Goal: Task Accomplishment & Management: Complete application form

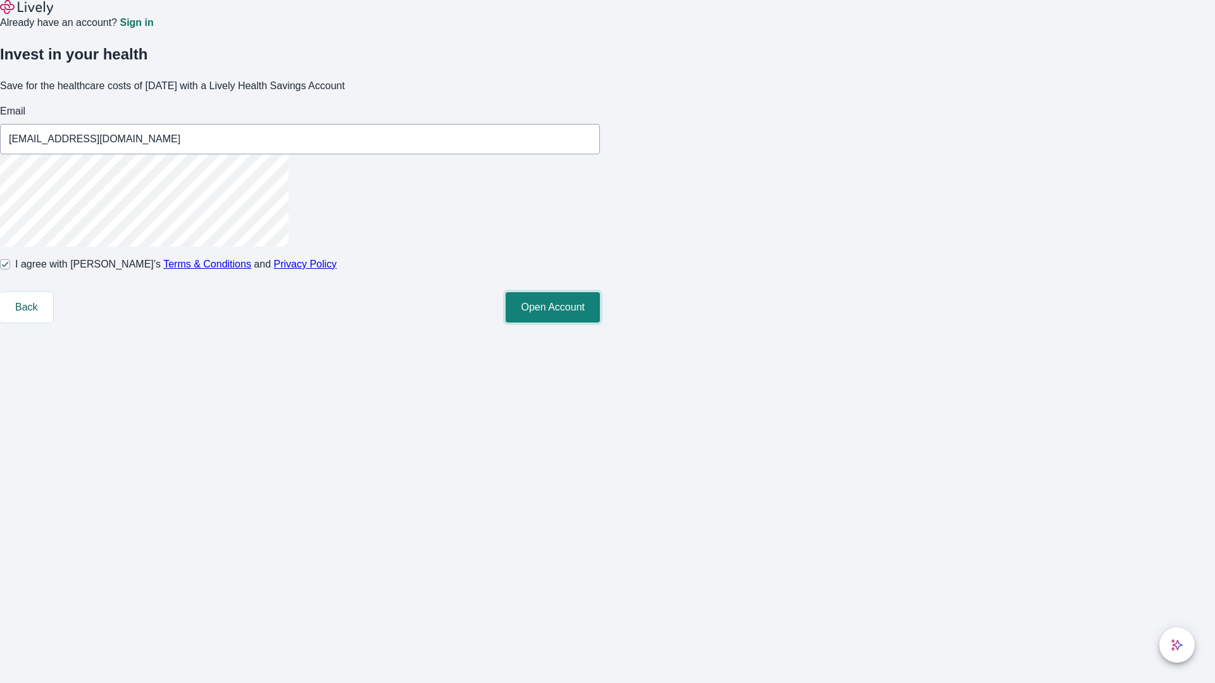
click at [600, 323] on button "Open Account" at bounding box center [552, 307] width 94 height 30
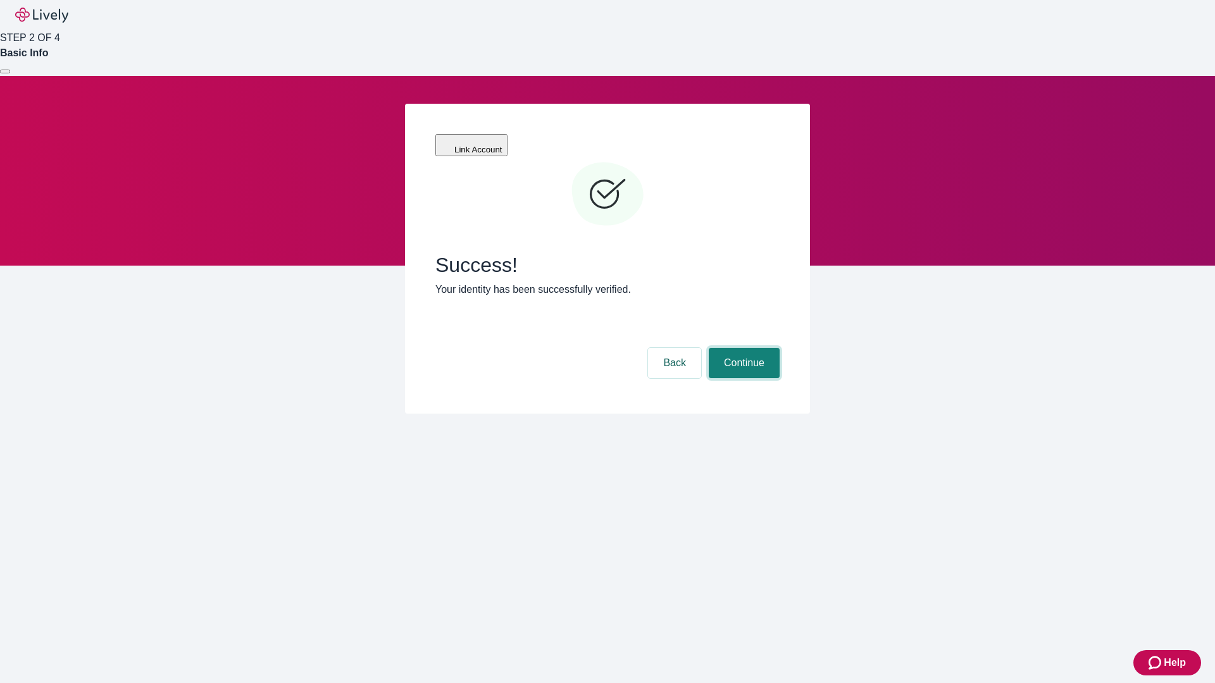
click at [742, 348] on button "Continue" at bounding box center [744, 363] width 71 height 30
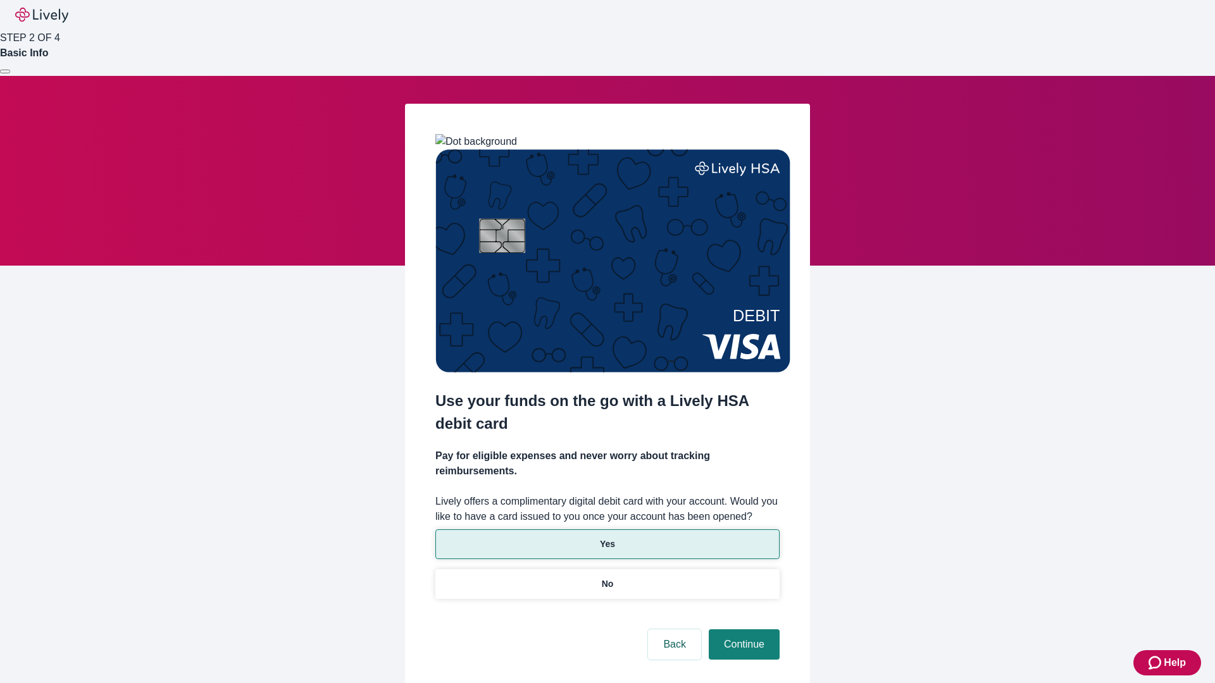
click at [607, 538] on p "Yes" at bounding box center [607, 544] width 15 height 13
click at [742, 629] on button "Continue" at bounding box center [744, 644] width 71 height 30
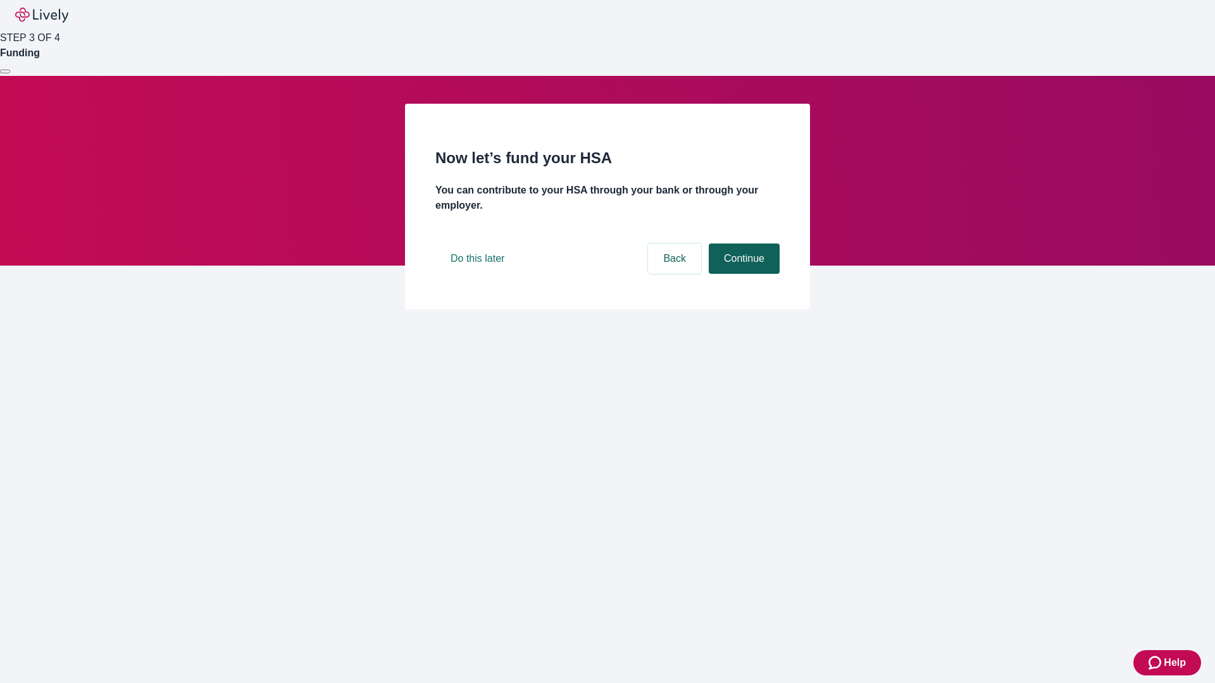
click at [742, 274] on button "Continue" at bounding box center [744, 259] width 71 height 30
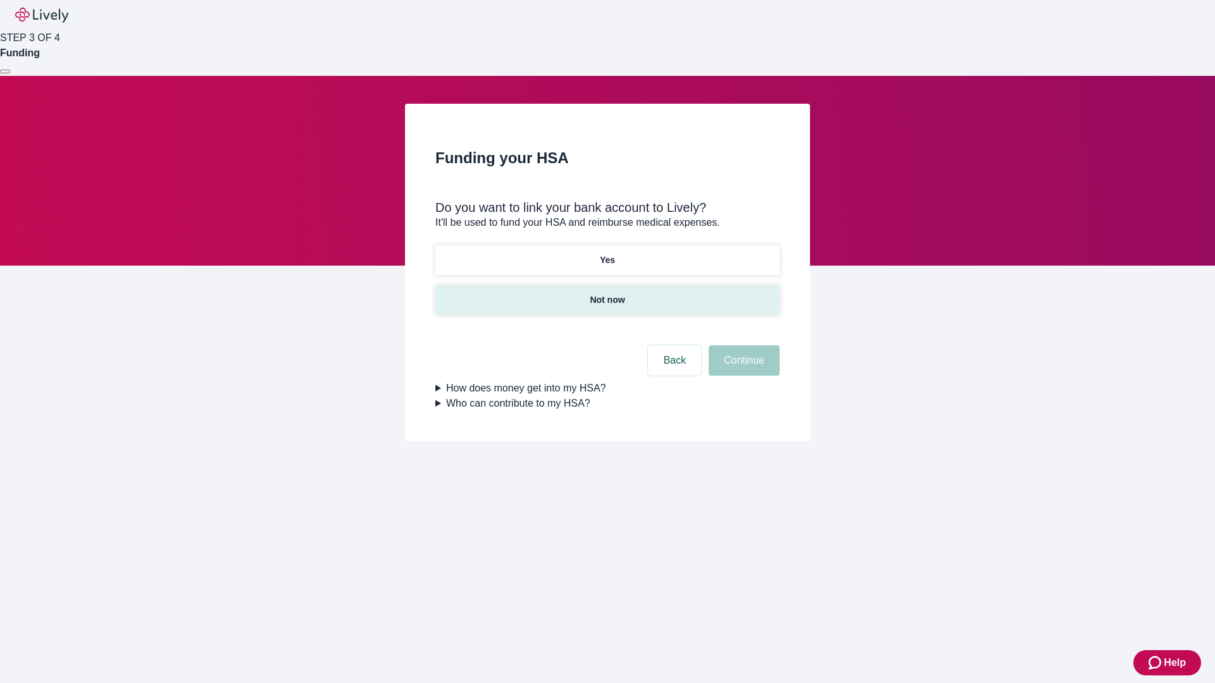
click at [607, 294] on p "Not now" at bounding box center [607, 300] width 35 height 13
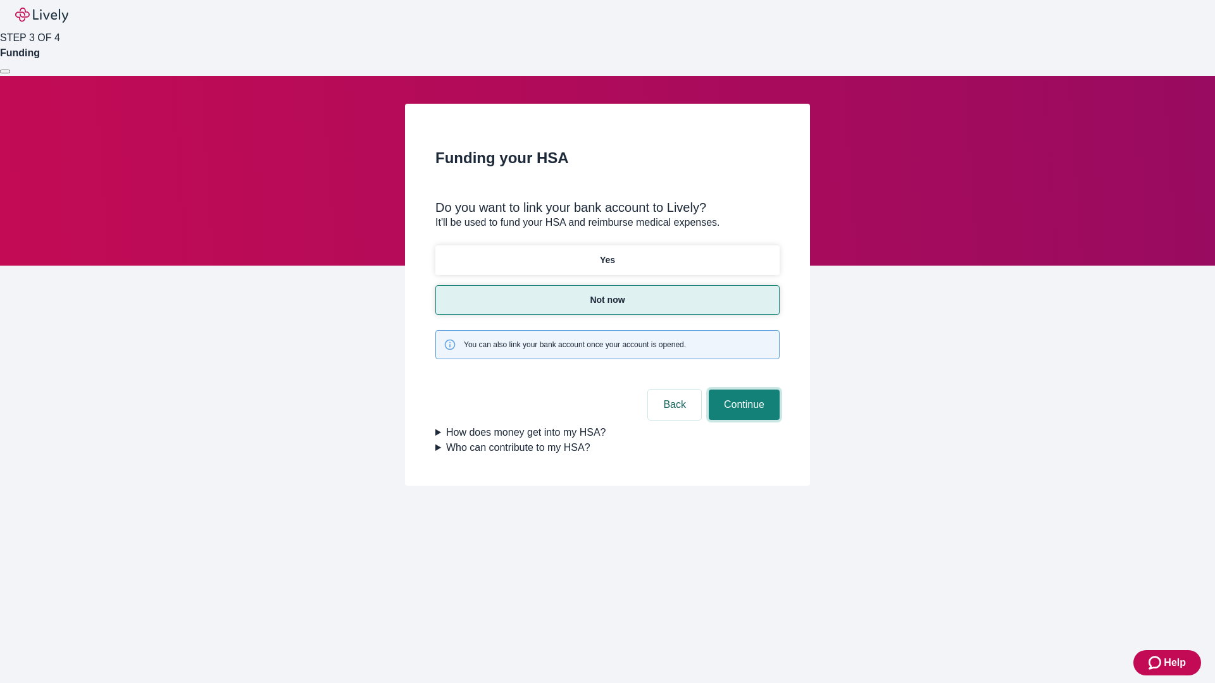
click at [742, 390] on button "Continue" at bounding box center [744, 405] width 71 height 30
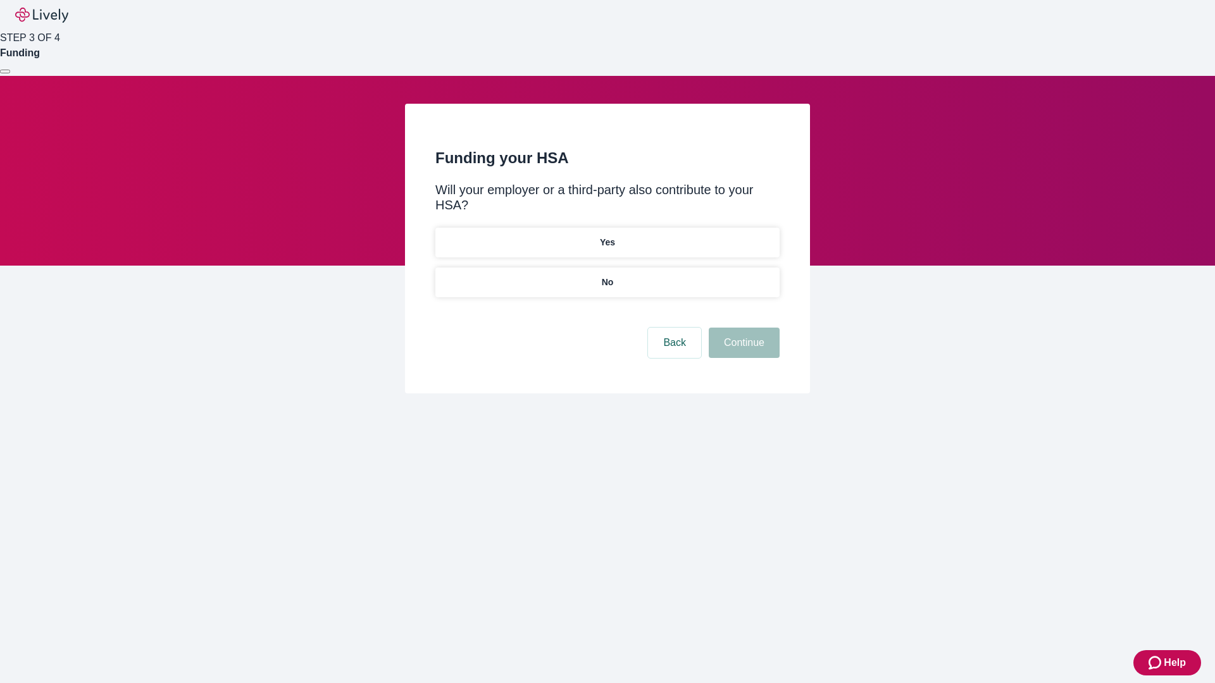
click at [607, 276] on p "No" at bounding box center [608, 282] width 12 height 13
click at [742, 328] on button "Continue" at bounding box center [744, 343] width 71 height 30
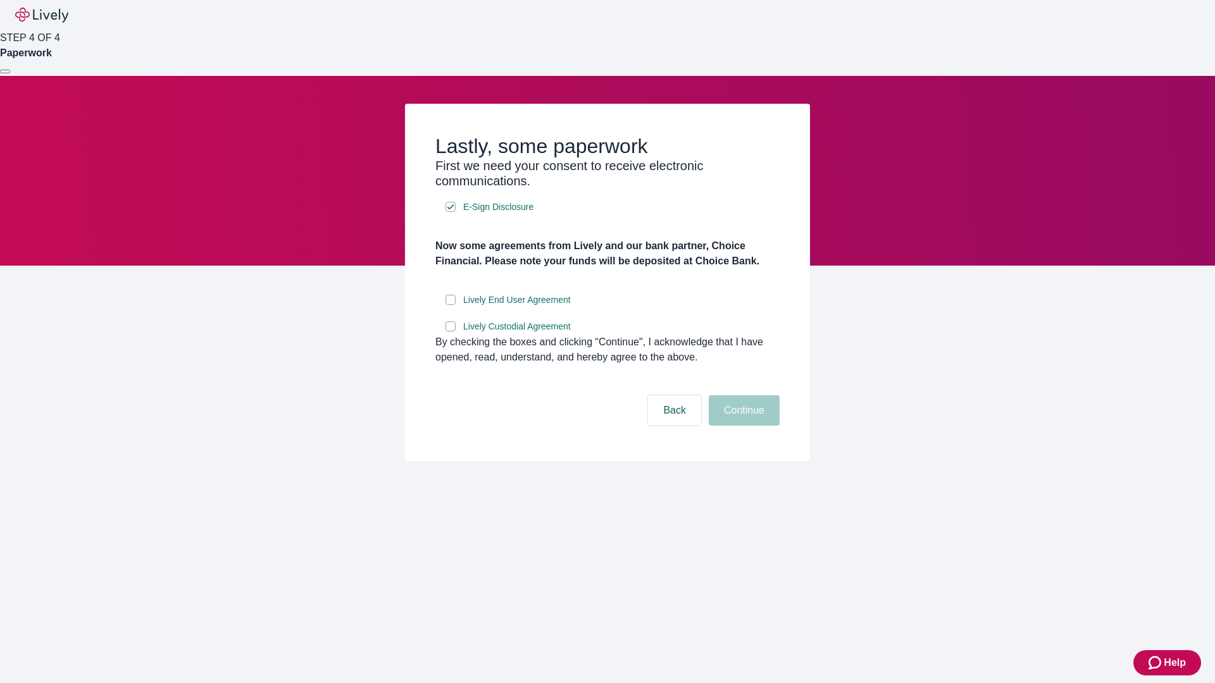
click at [450, 305] on input "Lively End User Agreement" at bounding box center [450, 300] width 10 height 10
checkbox input "true"
click at [450, 332] on input "Lively Custodial Agreement" at bounding box center [450, 326] width 10 height 10
checkbox input "true"
click at [742, 426] on button "Continue" at bounding box center [744, 410] width 71 height 30
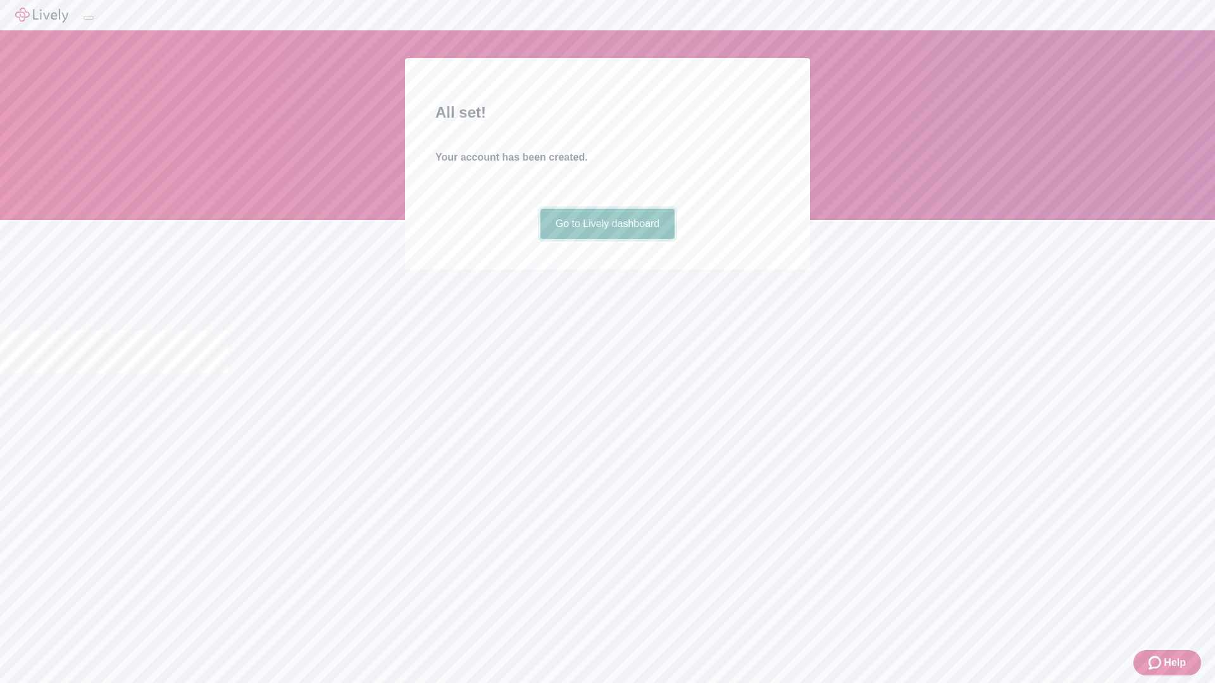
click at [607, 239] on link "Go to Lively dashboard" at bounding box center [607, 224] width 135 height 30
